Goal: Task Accomplishment & Management: Complete application form

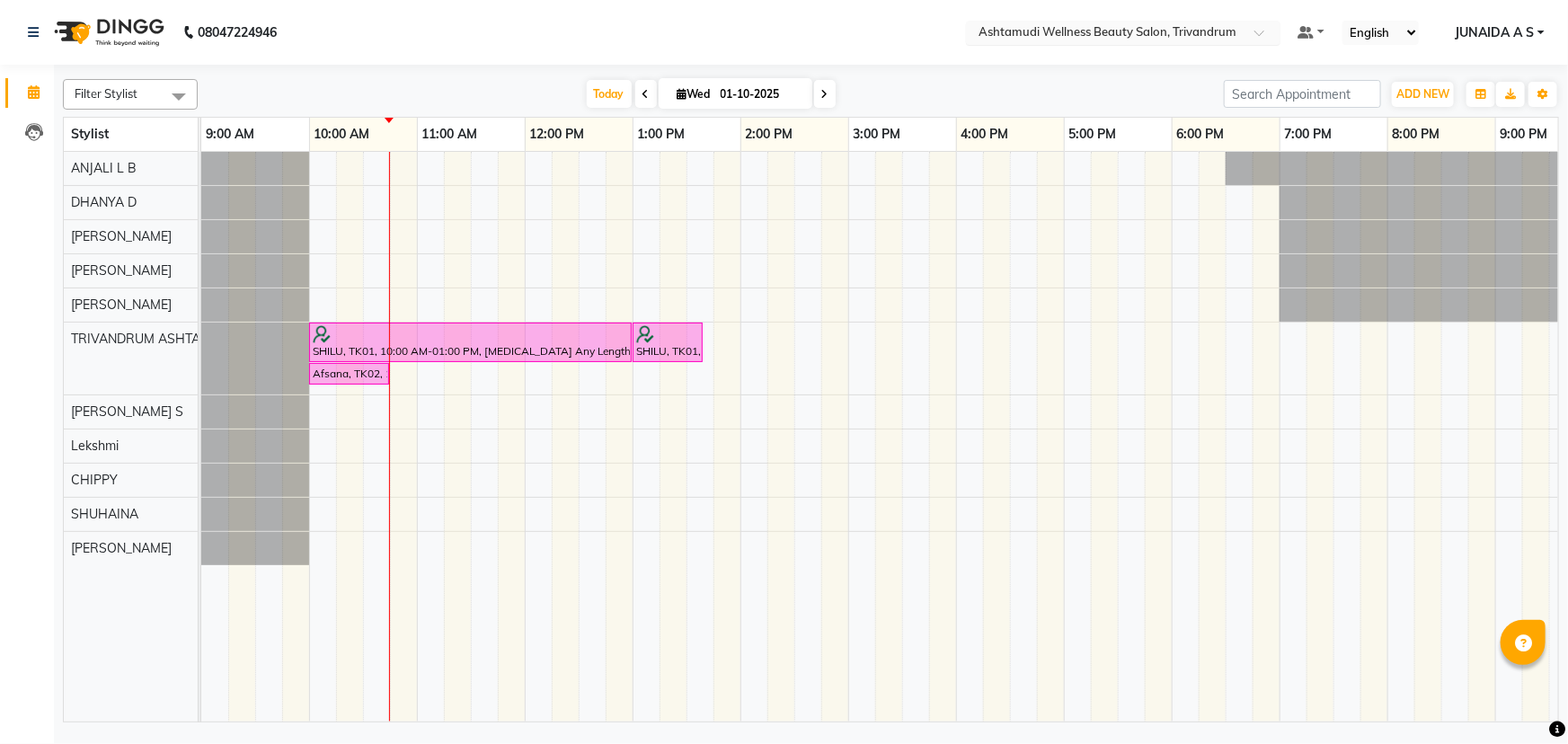
click at [1215, 25] on input "text" at bounding box center [1105, 34] width 261 height 18
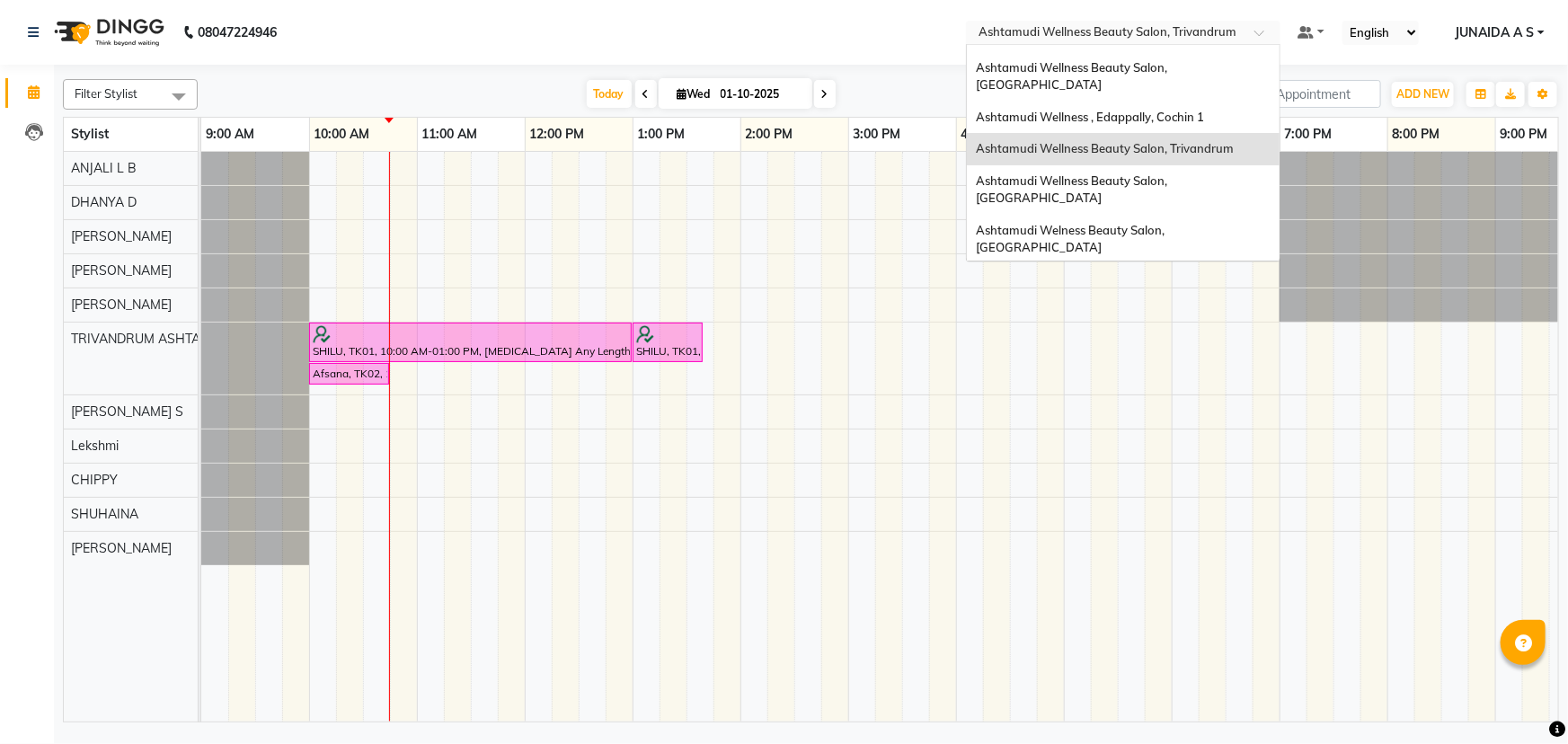
scroll to position [248, 0]
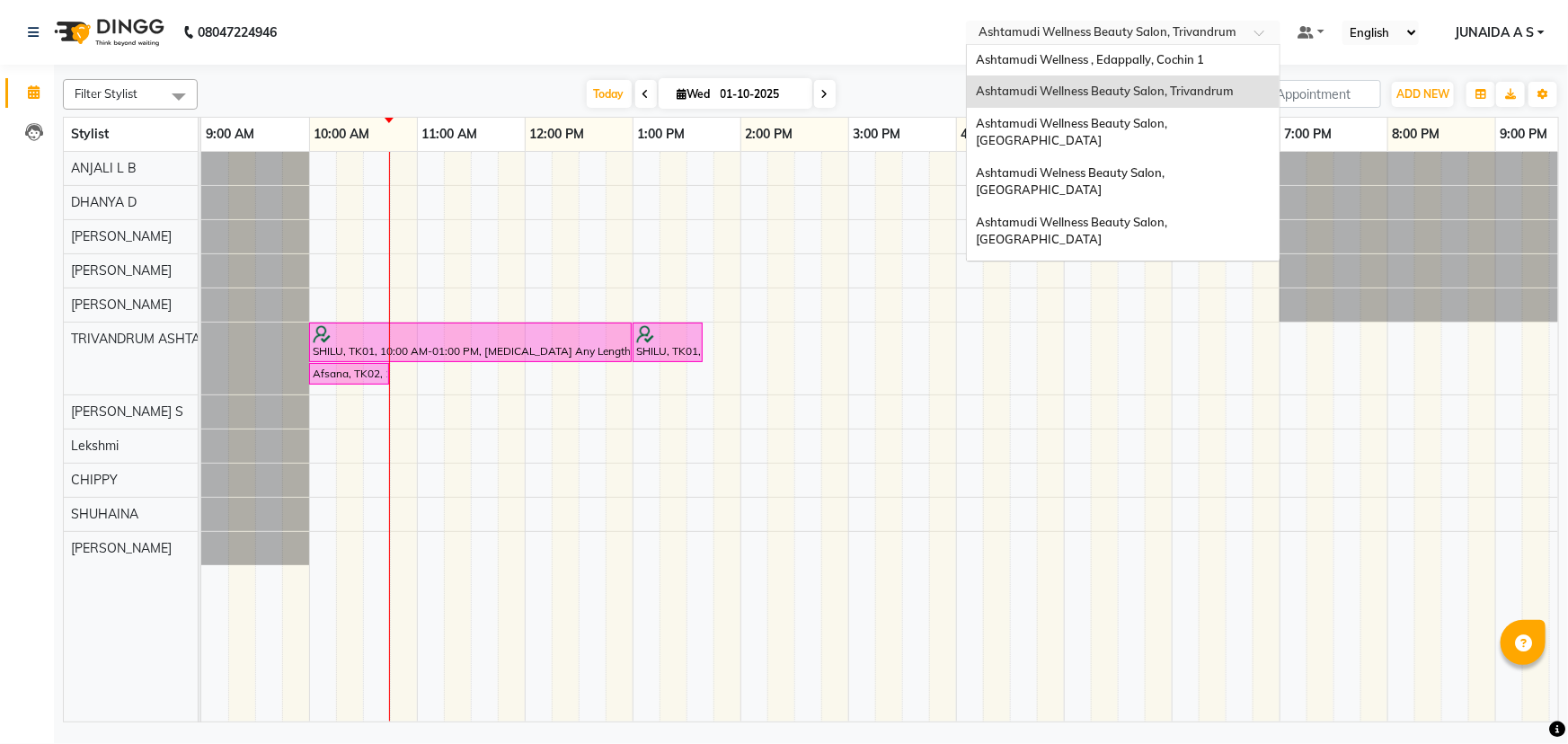
click at [1143, 395] on span "Ashtamudi Unisex Salon, Dreams Mall, Dreams Mall Kottiyam" at bounding box center [1118, 411] width 284 height 33
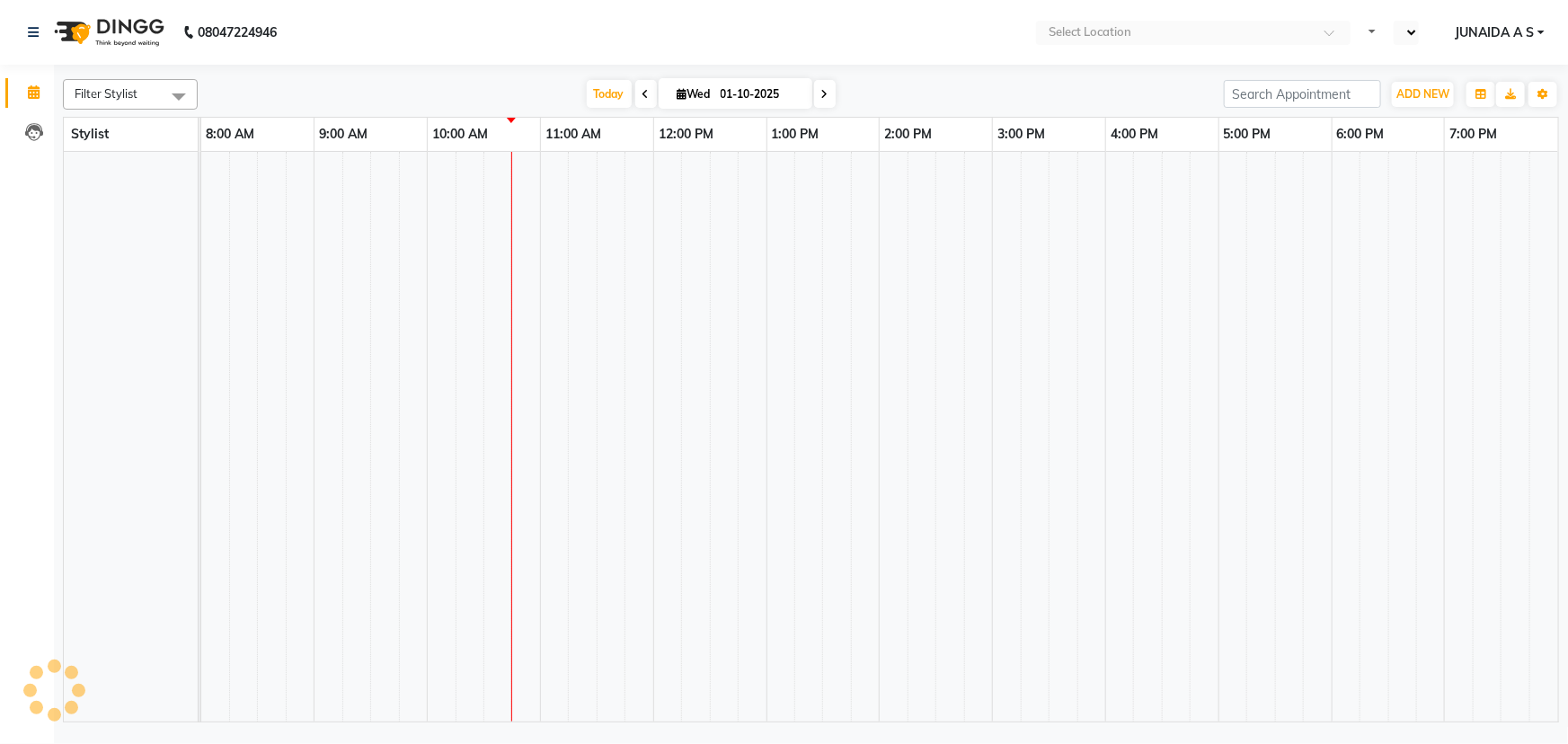
select select "en"
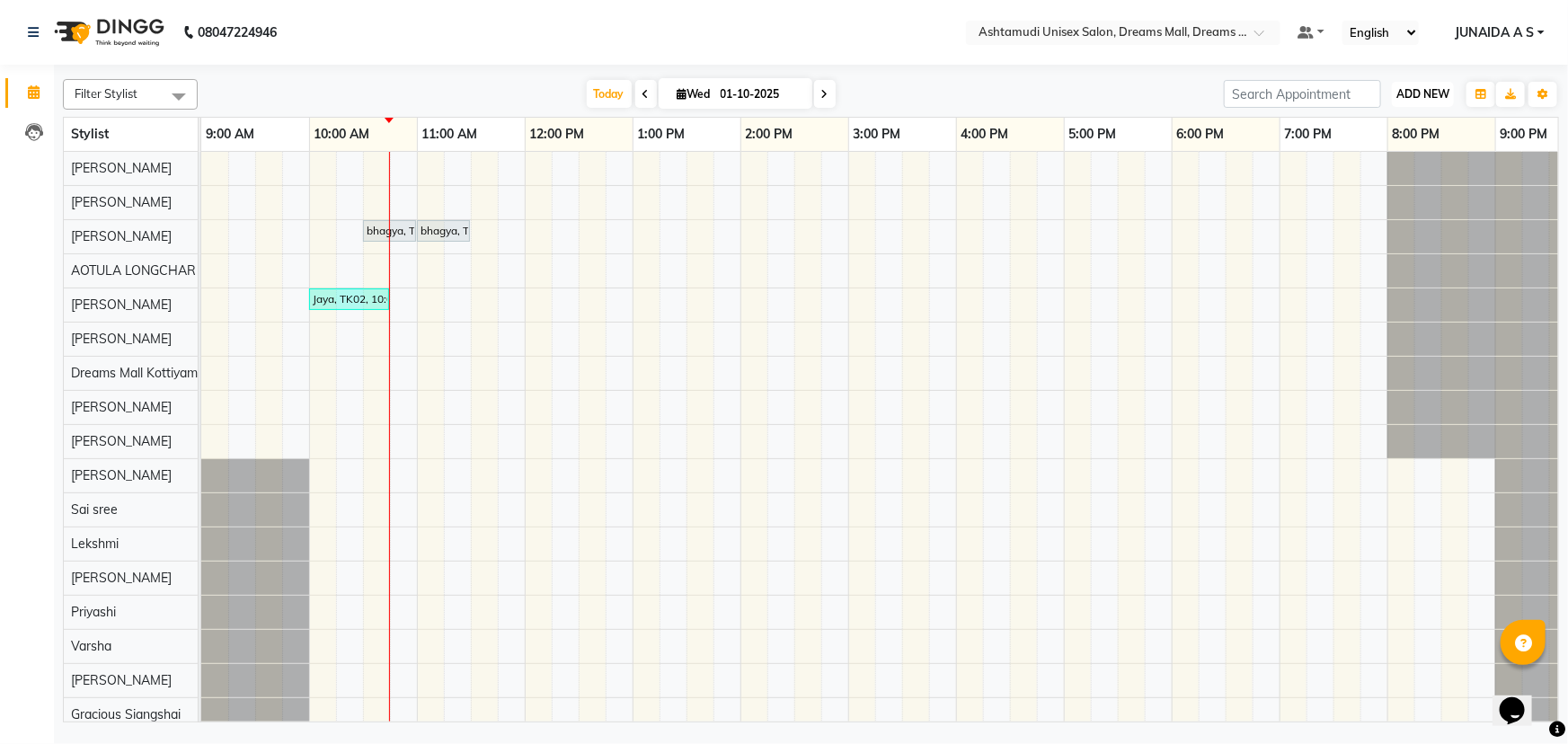
click at [1421, 93] on span "ADD NEW" at bounding box center [1422, 94] width 53 height 13
drag, startPoint x: 1403, startPoint y: 135, endPoint x: 1375, endPoint y: 120, distance: 31.8
click at [1406, 132] on button "Add Appointment" at bounding box center [1383, 128] width 142 height 23
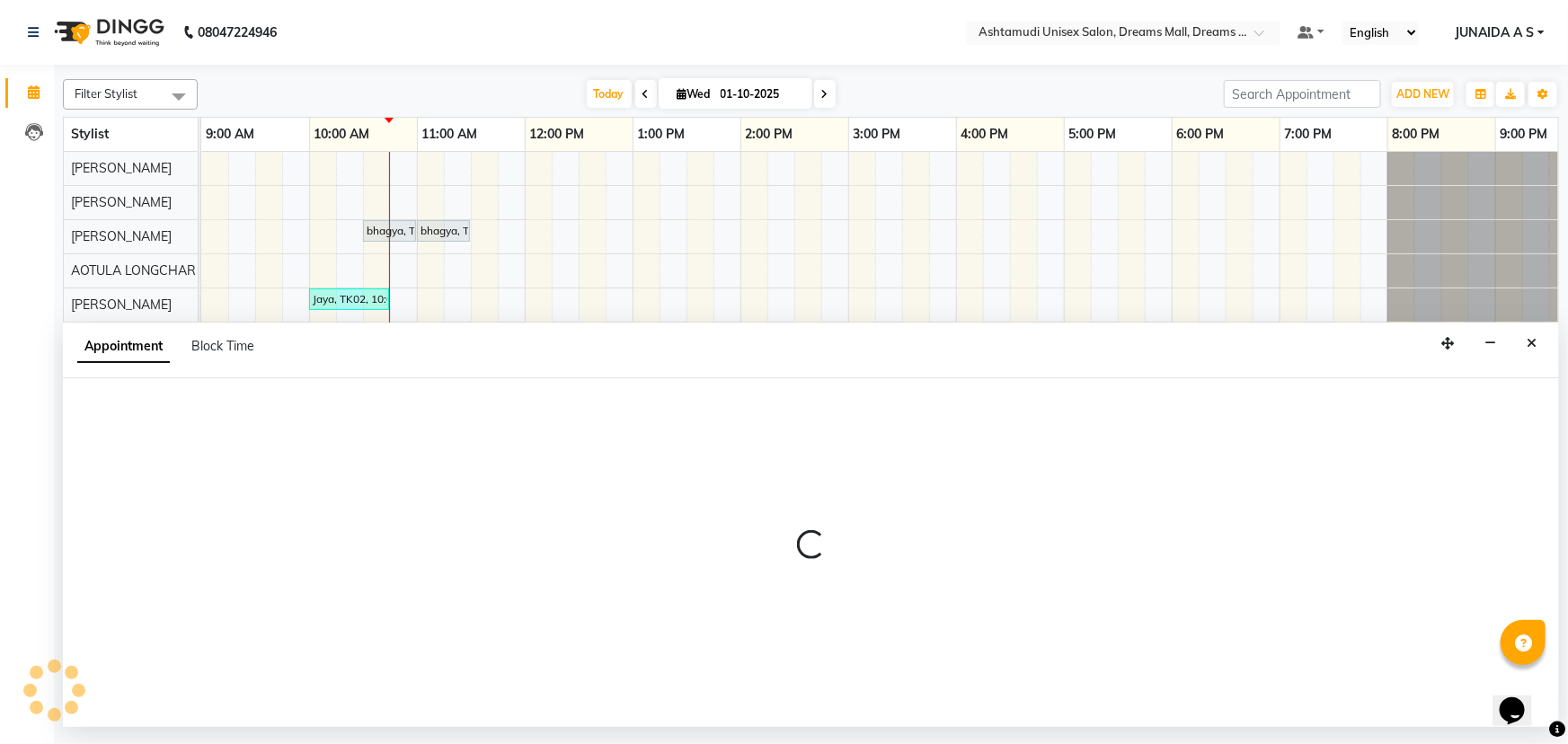
select select "600"
select select "tentative"
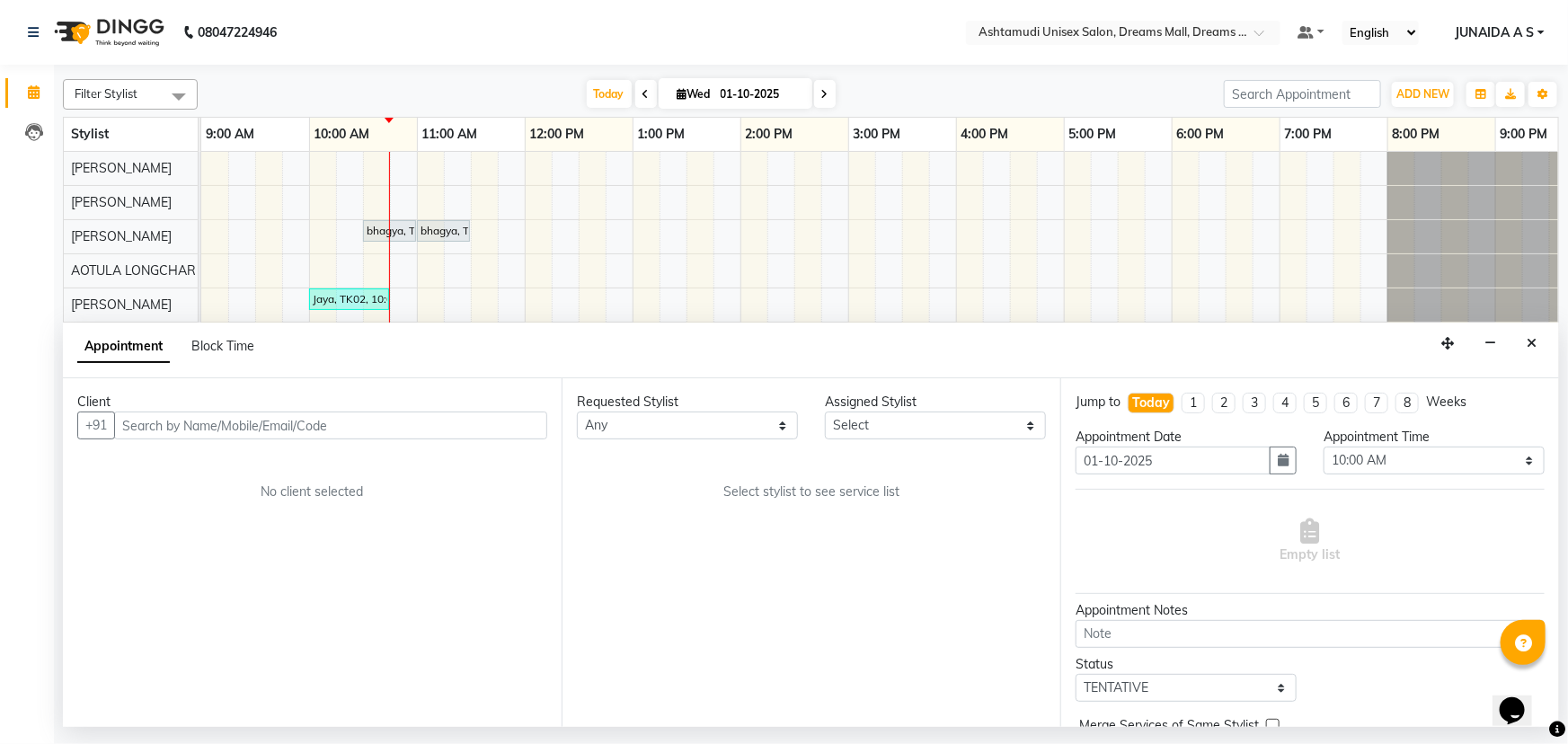
click at [914, 440] on div "Requested Stylist Any Adil ANJANA AOTULA LONGCHAR ARUN VASUDEV BIKI SARKI BINU …" at bounding box center [810, 552] width 499 height 349
click at [916, 433] on select "Select Adil ANJANA AOTULA LONGCHAR ARUN VASUDEV BIKI SARKI BINU SHERPA Dreams M…" at bounding box center [935, 425] width 221 height 28
select select "63210"
click at [825, 412] on select "Select Adil ANJANA AOTULA LONGCHAR ARUN VASUDEV BIKI SARKI BINU SHERPA Dreams M…" at bounding box center [935, 425] width 221 height 28
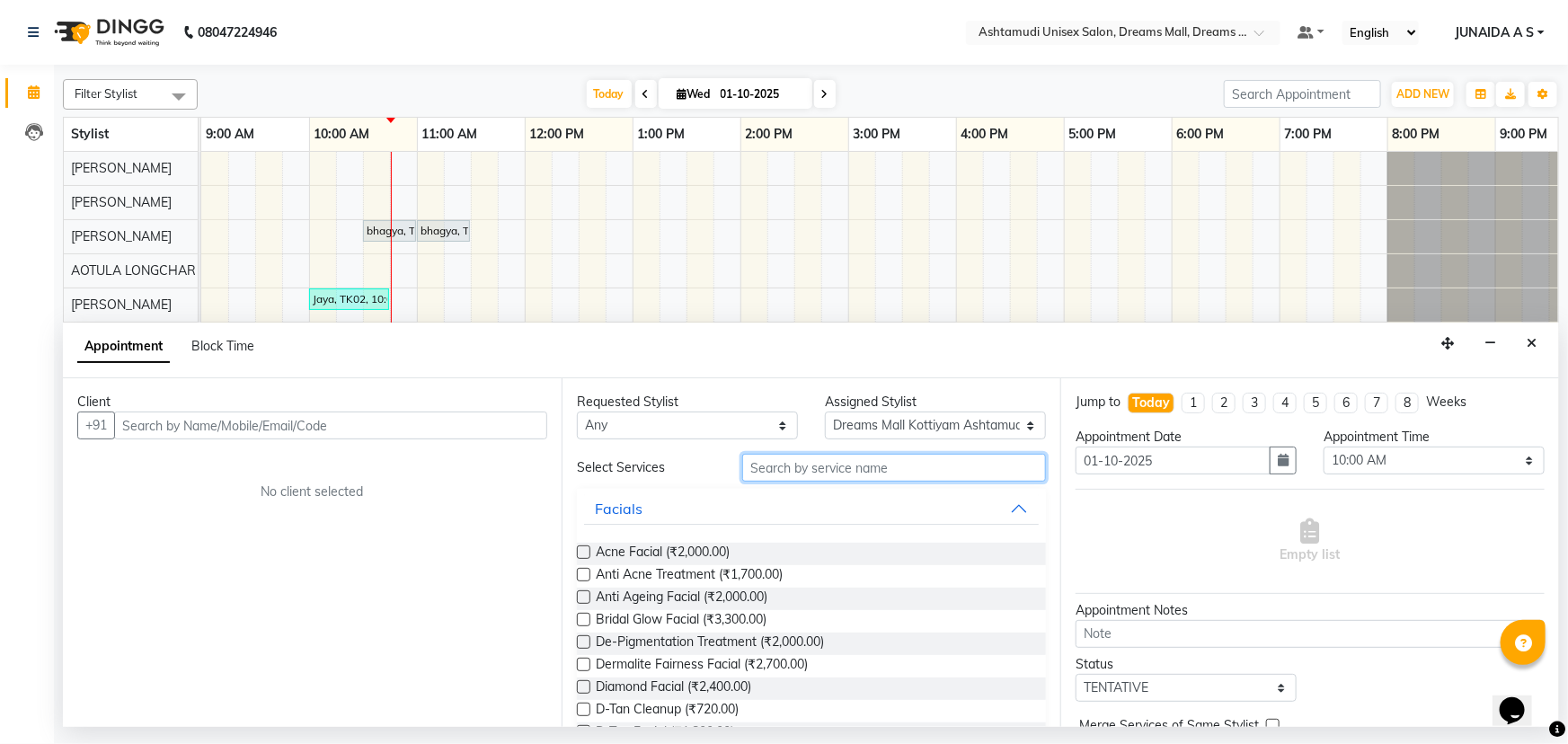
click at [782, 468] on input "text" at bounding box center [894, 467] width 304 height 28
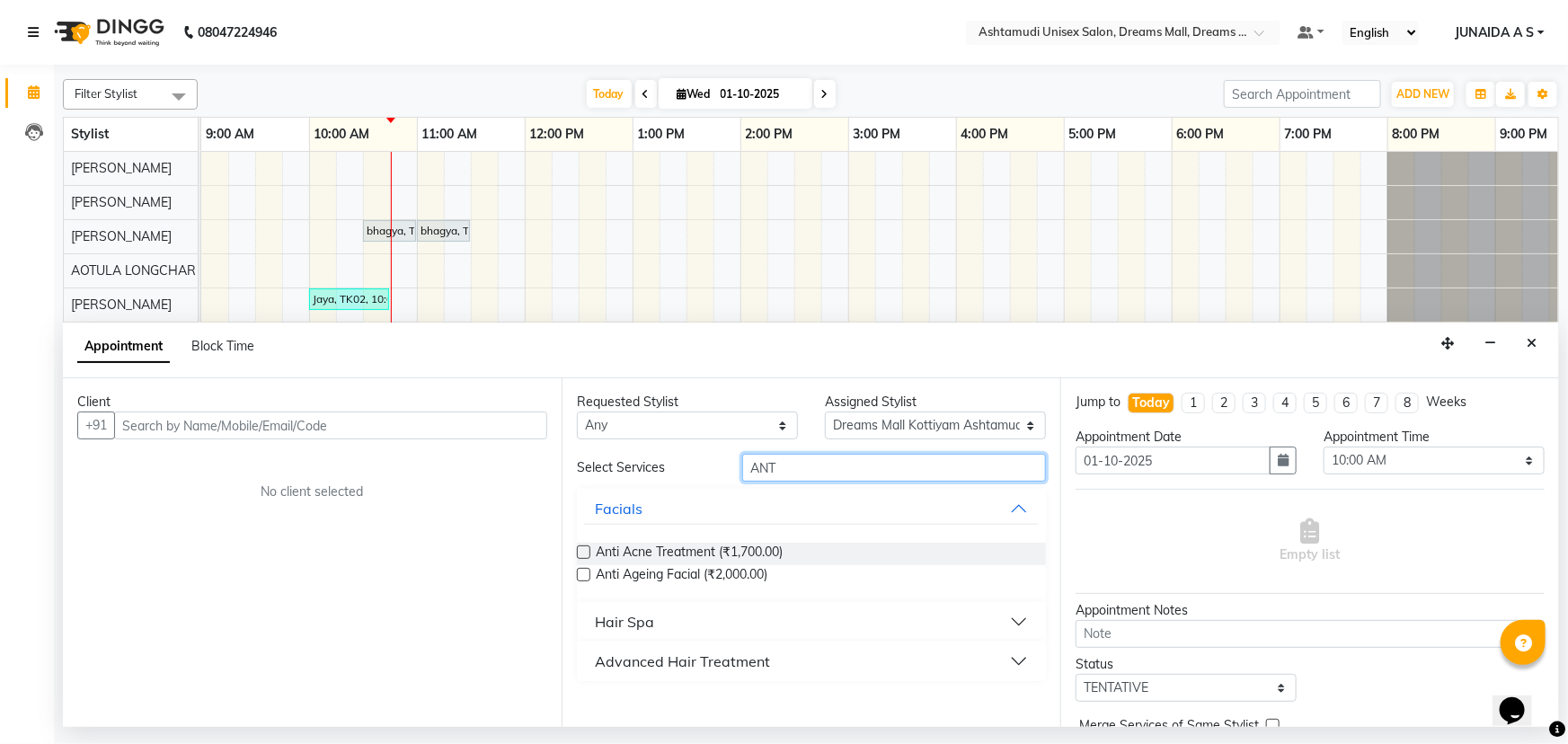
type input "ANT"
drag, startPoint x: 798, startPoint y: 459, endPoint x: 528, endPoint y: 476, distance: 270.5
click at [528, 476] on div "Client +91 No client selected Requested Stylist Any Adil ANJANA AOTULA LONGCHAR…" at bounding box center [811, 552] width 1496 height 349
type input "high"
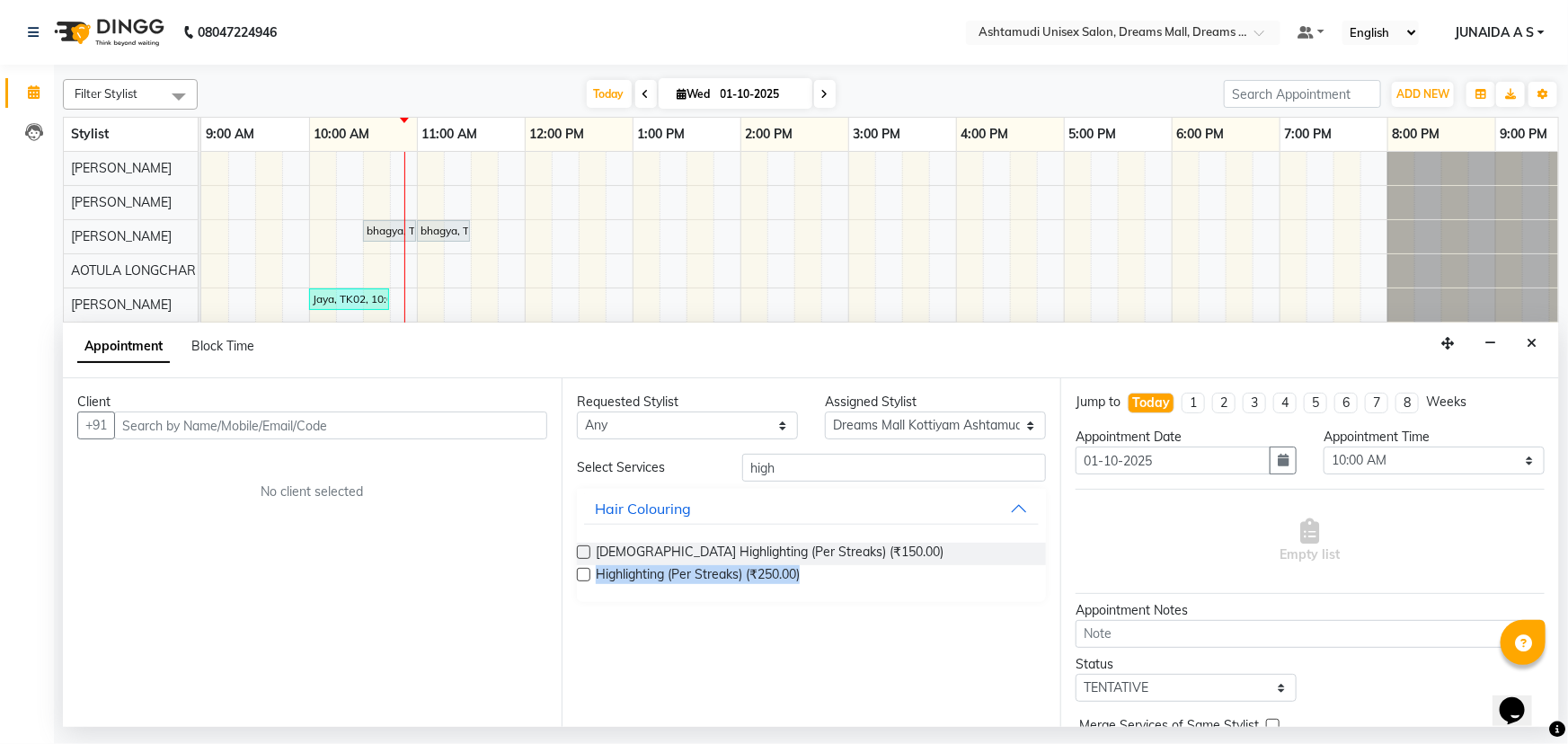
drag, startPoint x: 806, startPoint y: 571, endPoint x: 593, endPoint y: 577, distance: 213.1
click at [596, 577] on div "Highlighting (Per Streaks) (₹250.00)" at bounding box center [811, 575] width 469 height 22
copy span "Highlighting (Per Streaks) (₹250.00)"
